Goal: Information Seeking & Learning: Learn about a topic

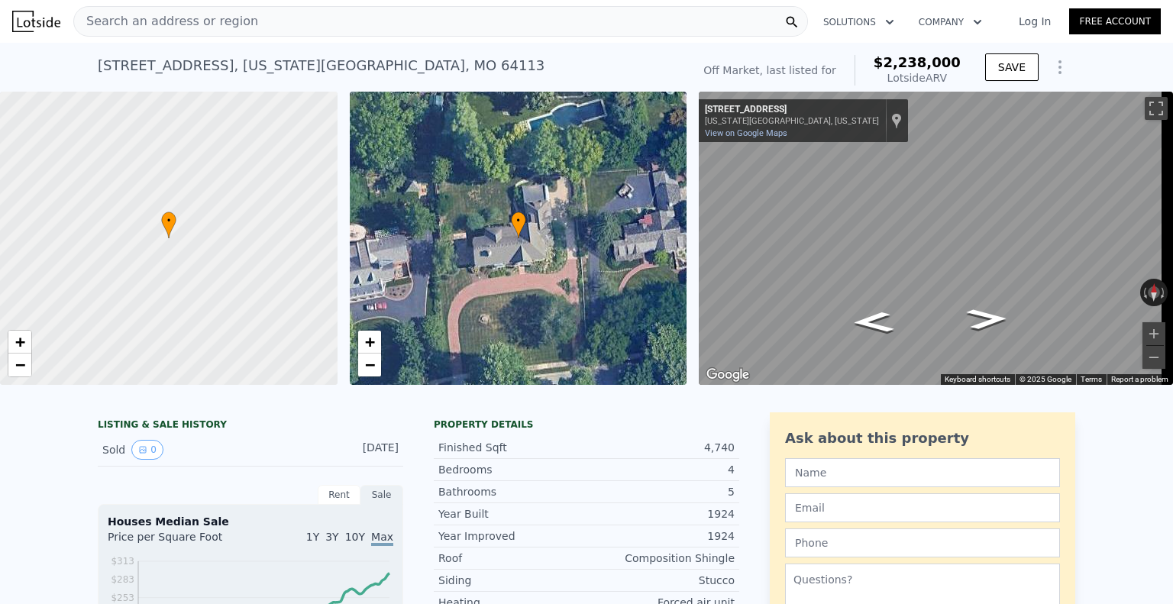
click at [1059, 61] on icon "Show Options" at bounding box center [1060, 67] width 2 height 12
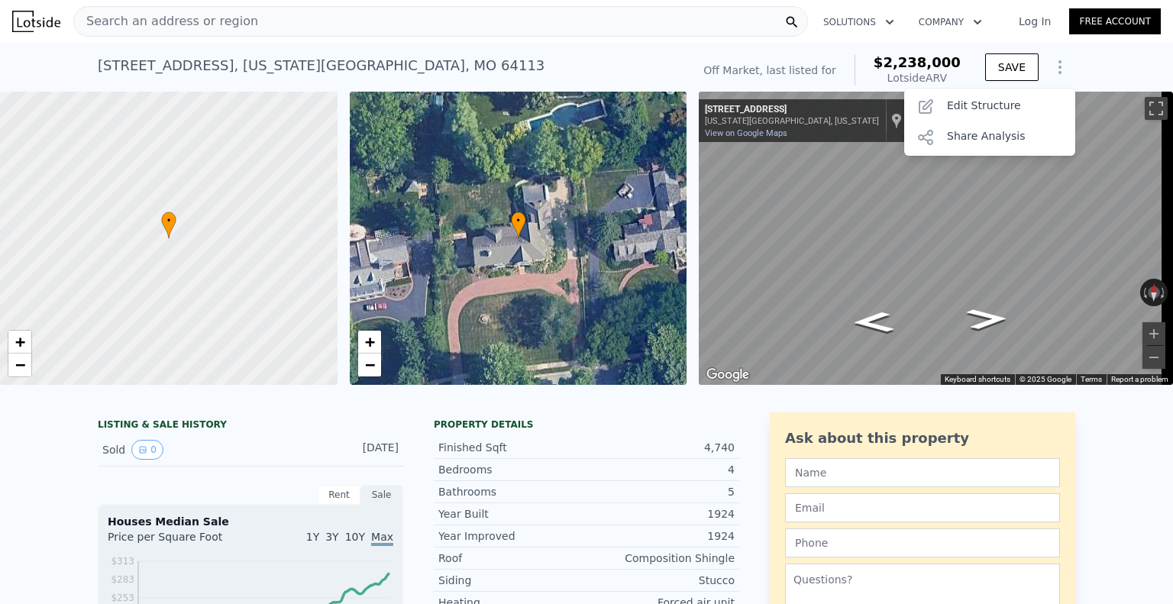
click at [1059, 63] on icon "Show Options" at bounding box center [1060, 67] width 2 height 12
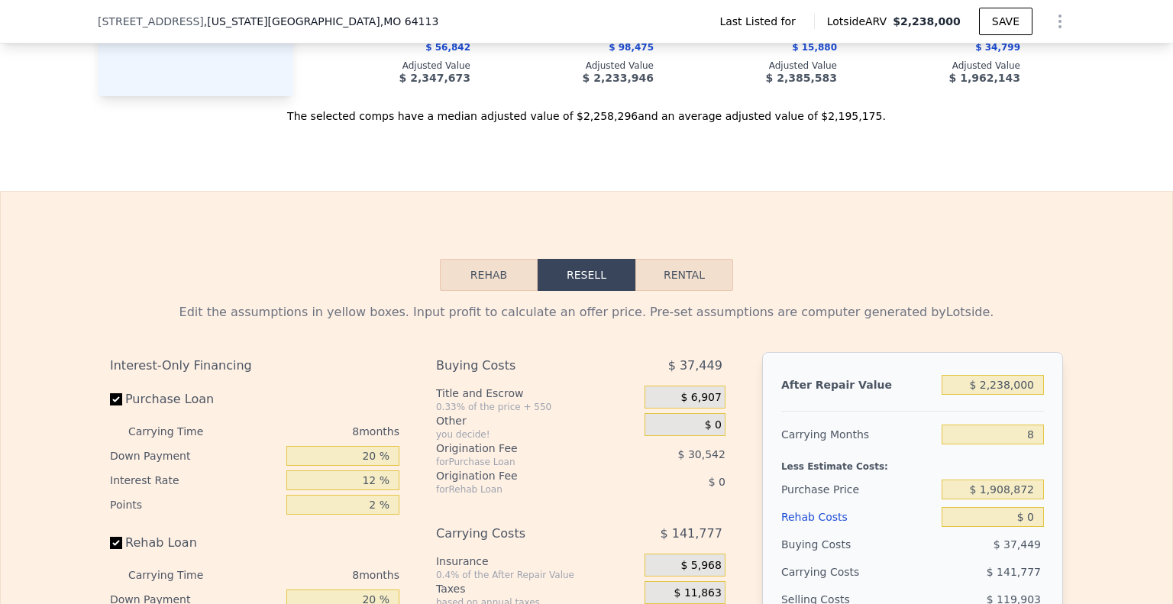
scroll to position [1776, 0]
click at [470, 300] on div "Edit the assumptions in yellow boxes. Input profit to calculate an offer price.…" at bounding box center [586, 576] width 977 height 568
click at [476, 284] on button "Rehab" at bounding box center [489, 276] width 98 height 32
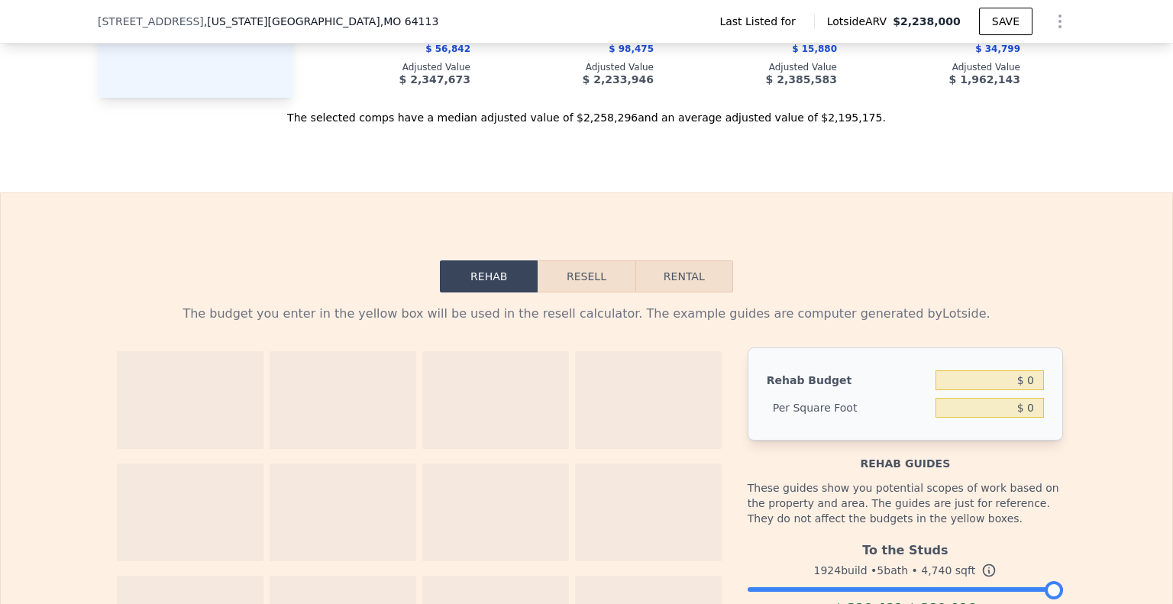
click at [582, 284] on button "Resell" at bounding box center [586, 276] width 97 height 32
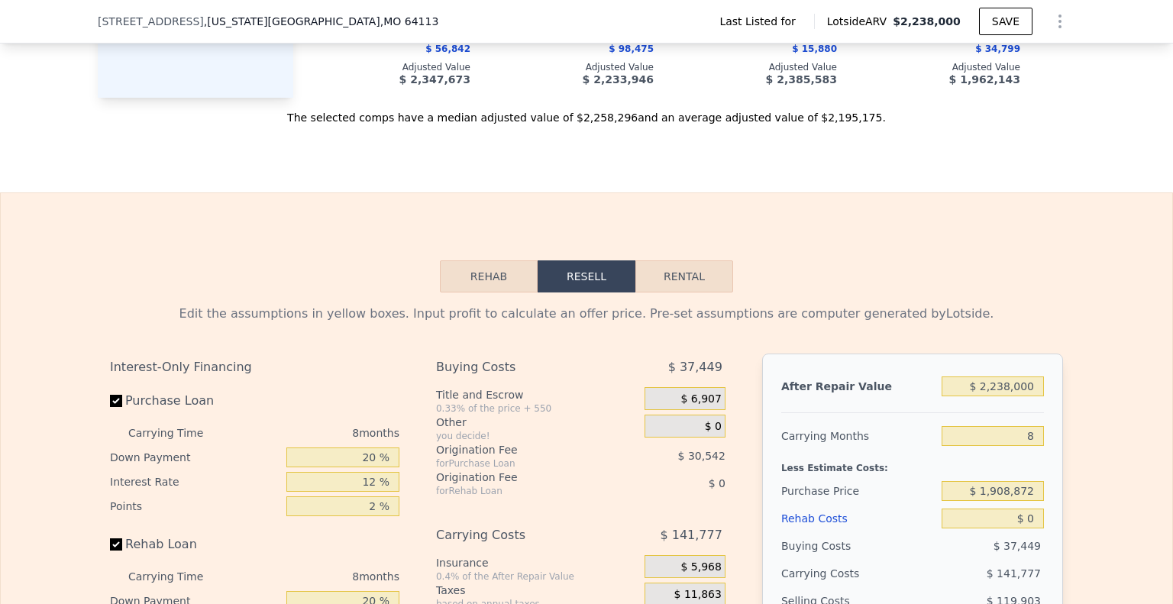
click at [657, 284] on button "Rental" at bounding box center [684, 276] width 98 height 32
select select "30"
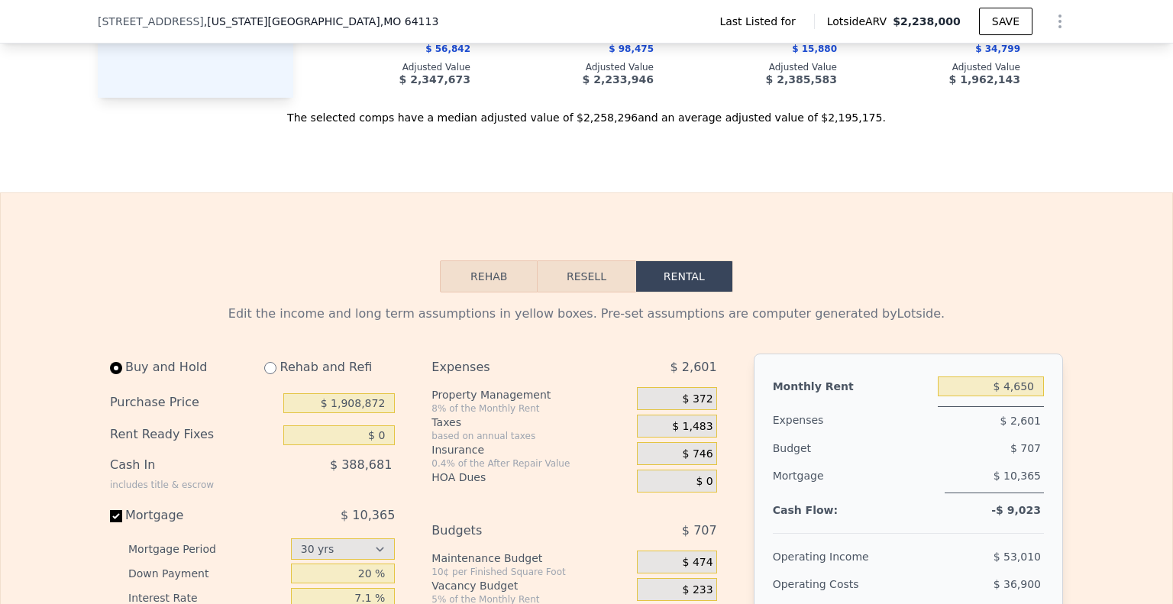
click at [488, 289] on button "Rehab" at bounding box center [489, 276] width 98 height 32
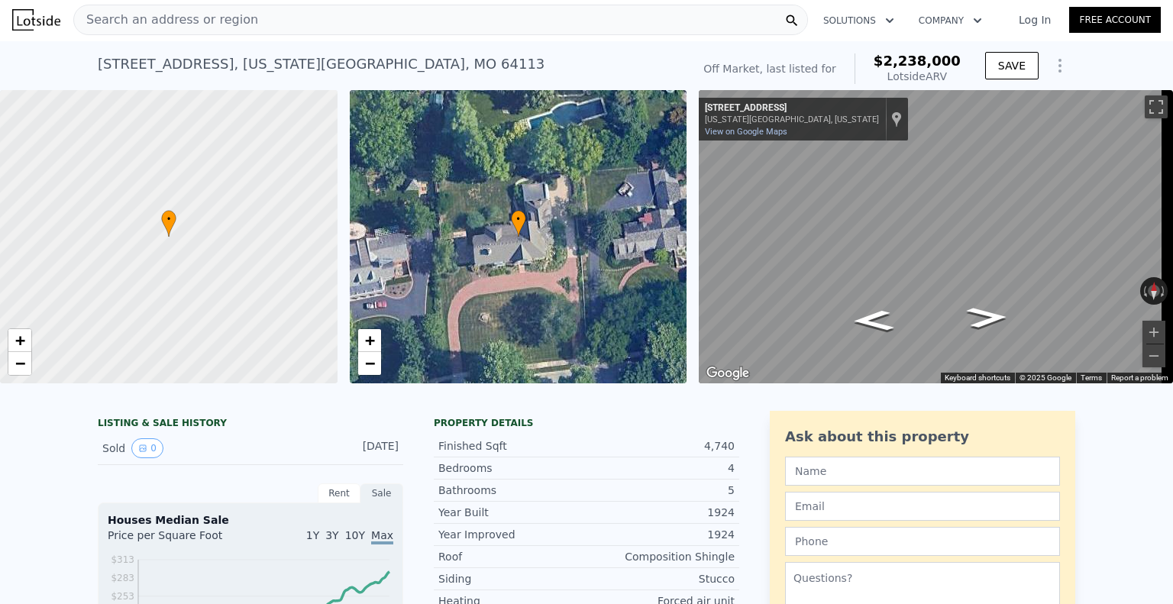
scroll to position [0, 0]
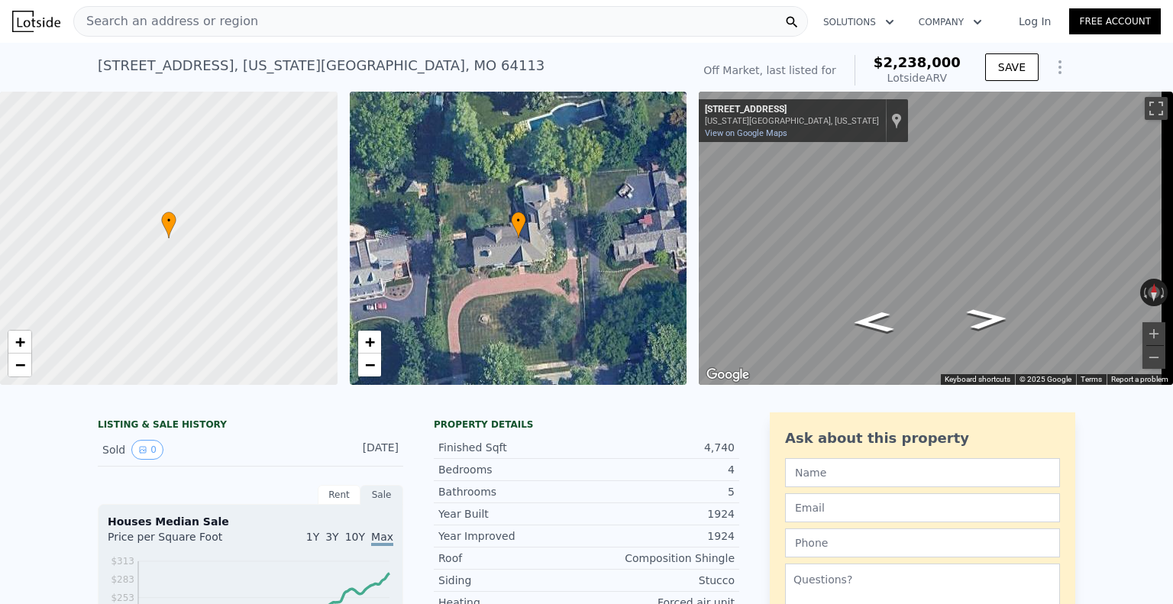
click at [361, 20] on div "Search an address or region" at bounding box center [440, 21] width 735 height 31
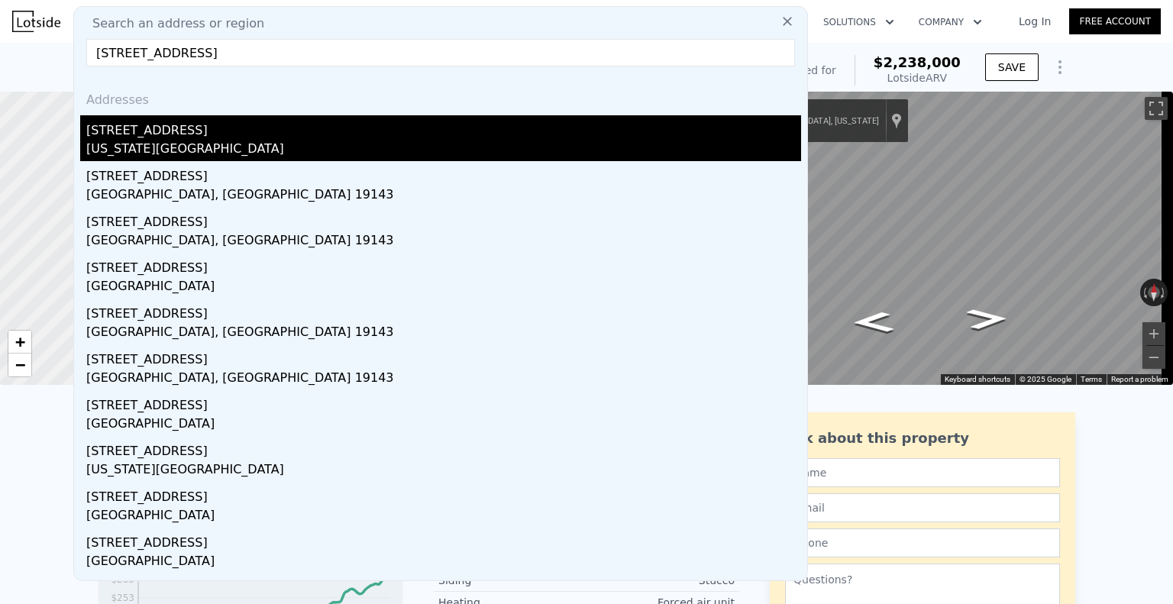
type input "[STREET_ADDRESS]"
click at [225, 132] on div "[STREET_ADDRESS]" at bounding box center [443, 127] width 715 height 24
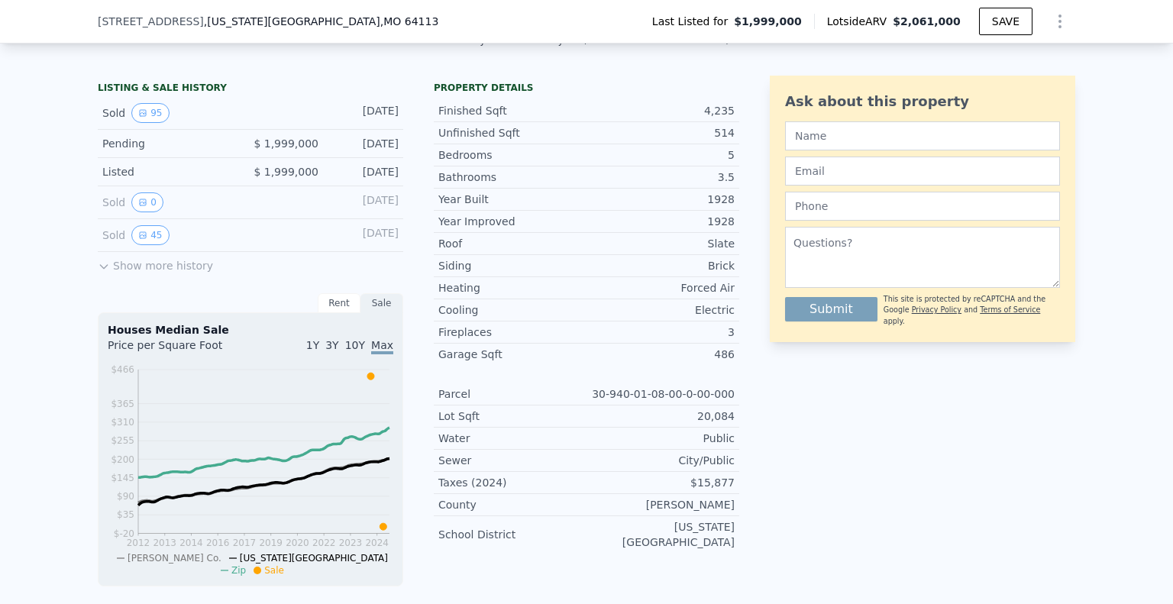
scroll to position [402, 0]
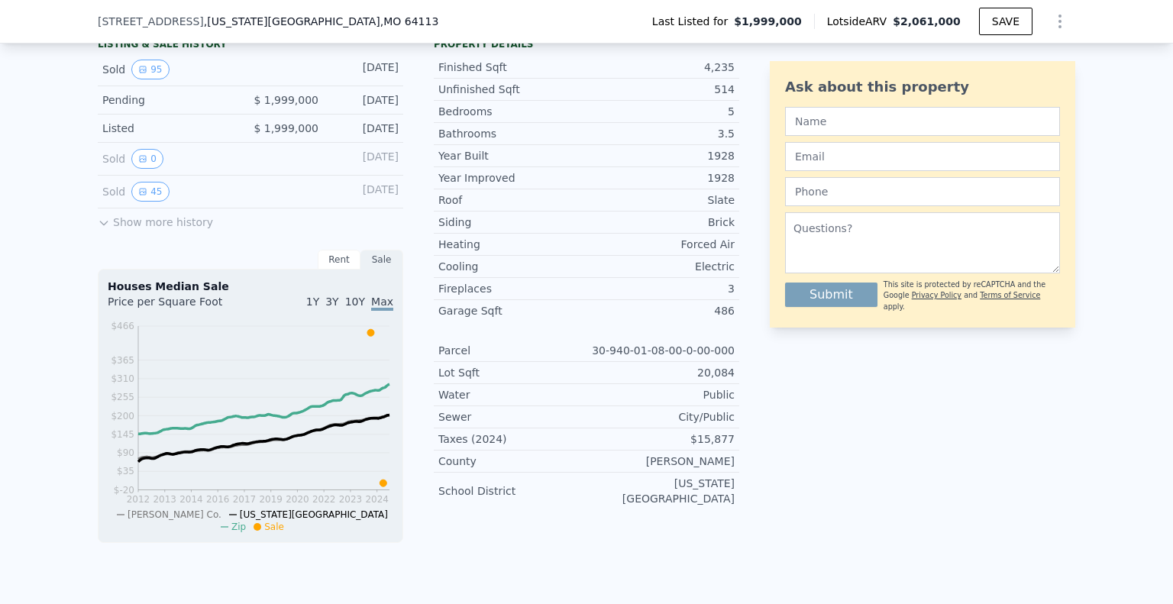
click at [327, 267] on div "Rent" at bounding box center [339, 260] width 43 height 20
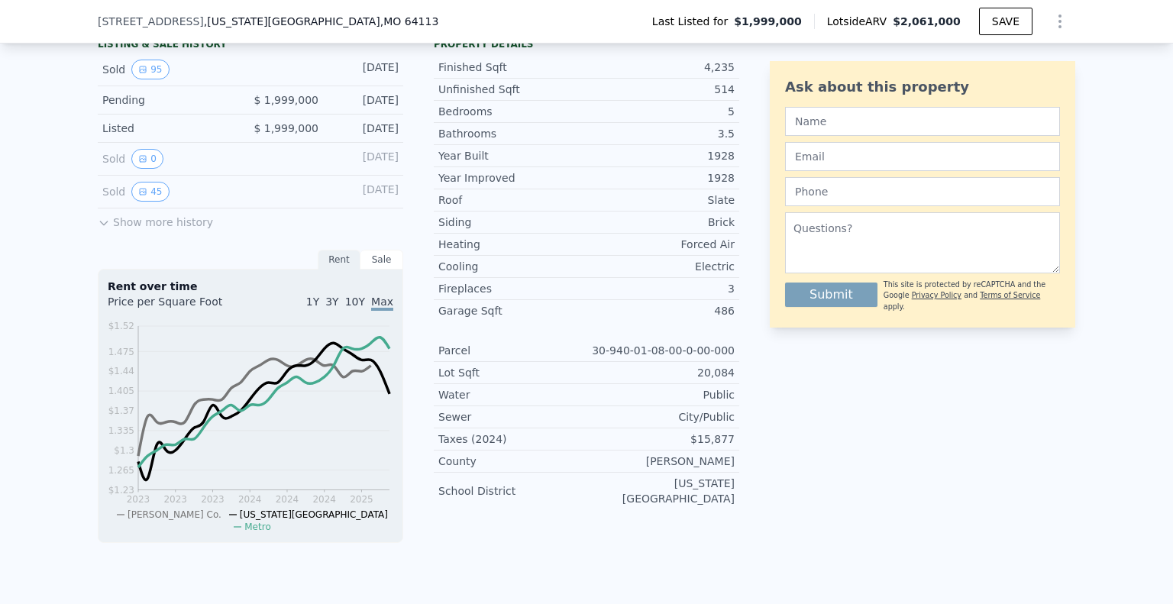
click at [367, 270] on div "Sale" at bounding box center [381, 260] width 43 height 20
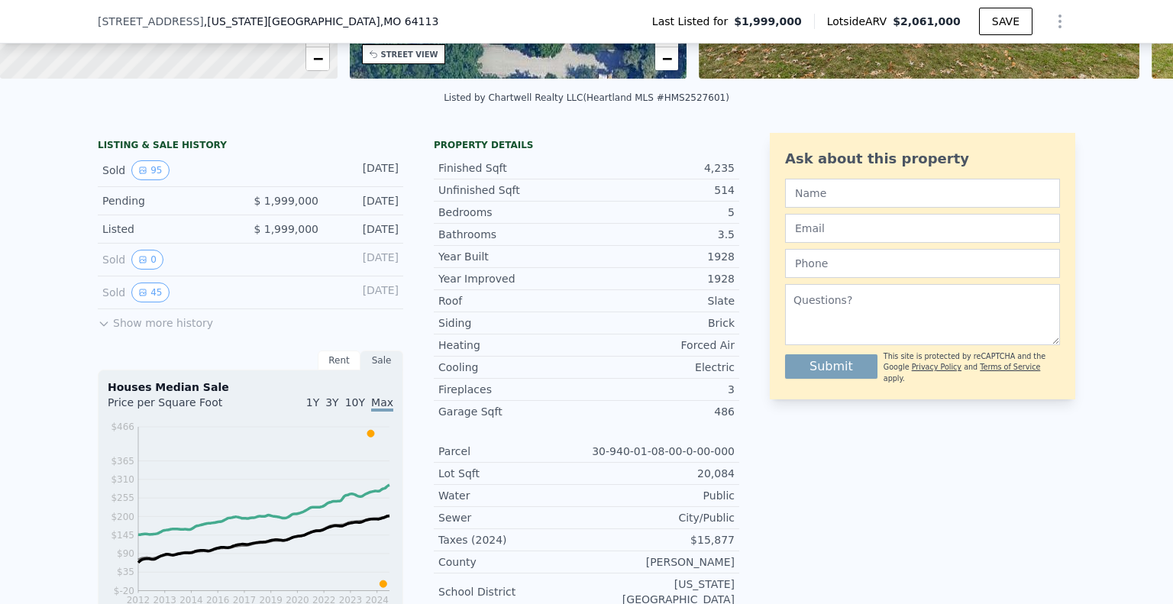
scroll to position [300, 0]
click at [104, 331] on button "Show more history" at bounding box center [155, 320] width 115 height 21
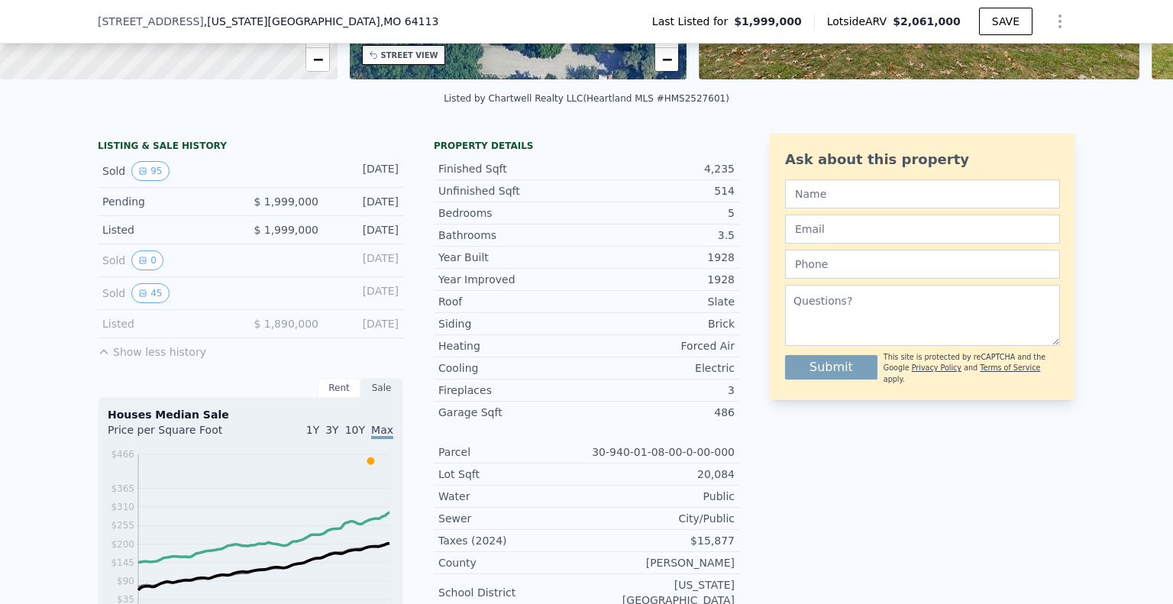
type input "3"
type input "3600"
type input "6134"
type input "16711"
type input "41364"
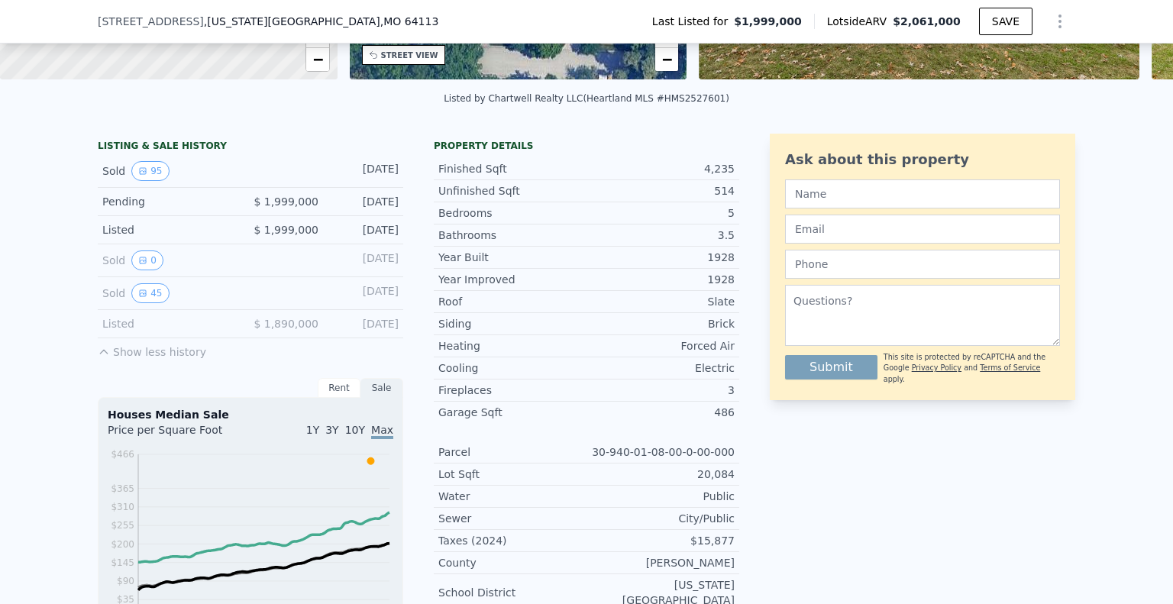
checkbox input "false"
checkbox input "true"
type input "$ 2,238,000"
type input "$ 29,999"
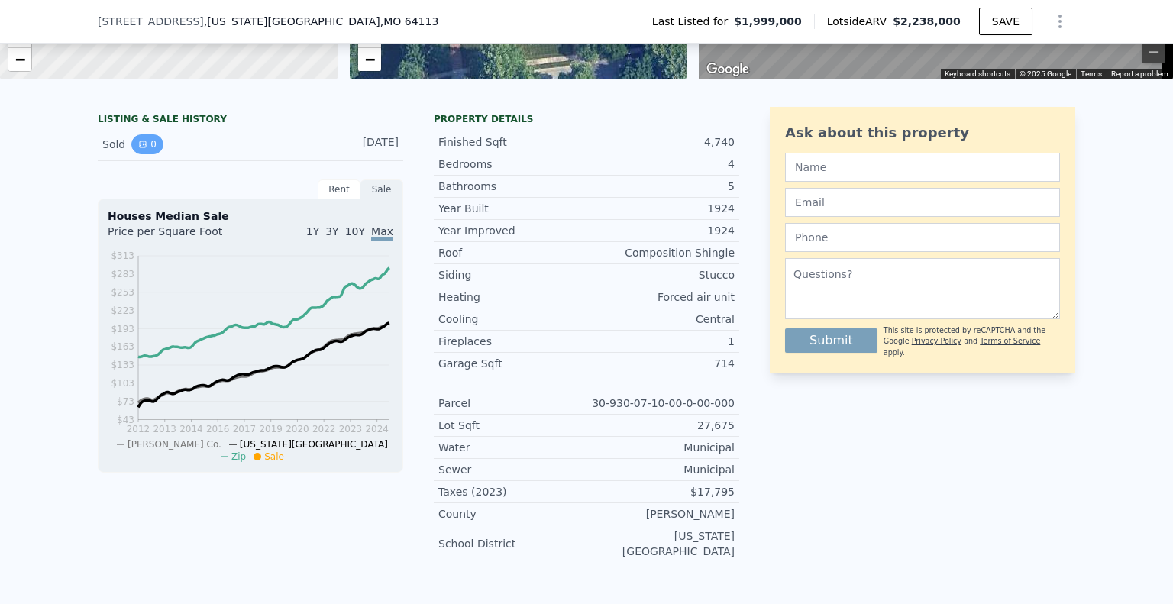
click at [138, 149] on icon "View historical data" at bounding box center [142, 144] width 9 height 9
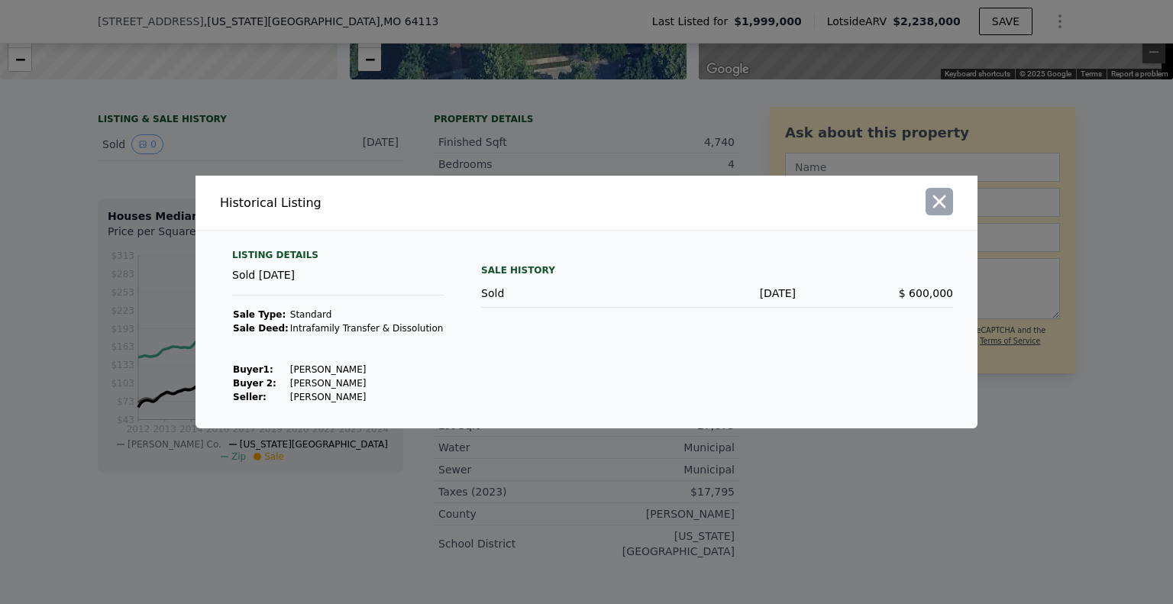
click at [937, 197] on icon "button" at bounding box center [939, 201] width 21 height 21
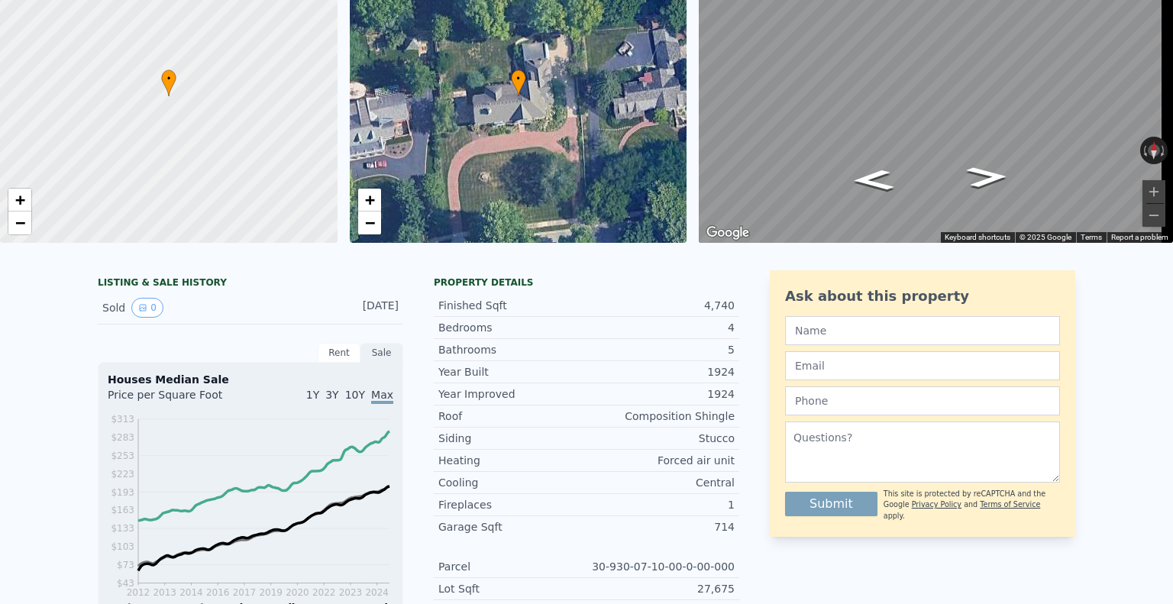
scroll to position [50, 0]
